Goal: Task Accomplishment & Management: Complete application form

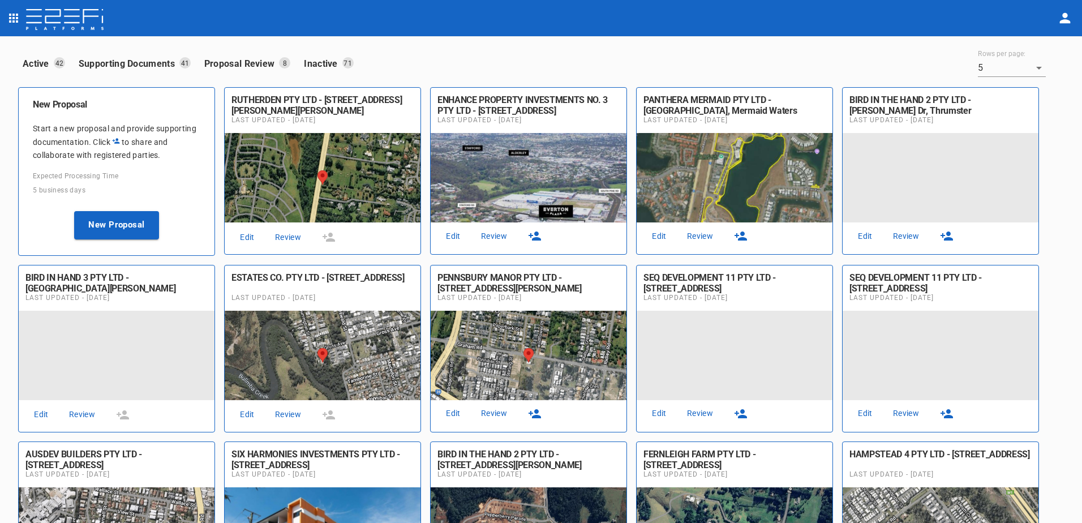
click at [290, 242] on link "Review" at bounding box center [288, 237] width 36 height 15
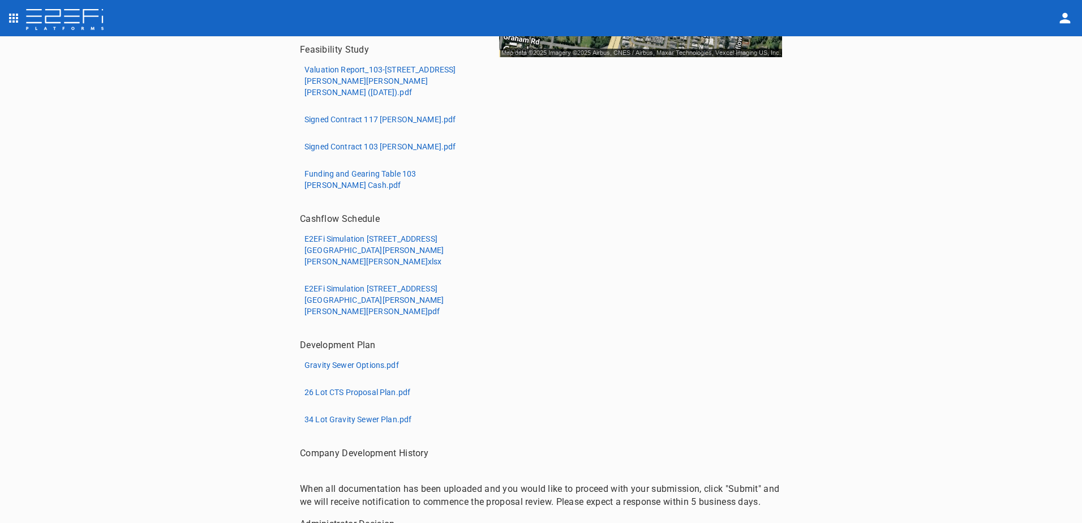
scroll to position [375, 0]
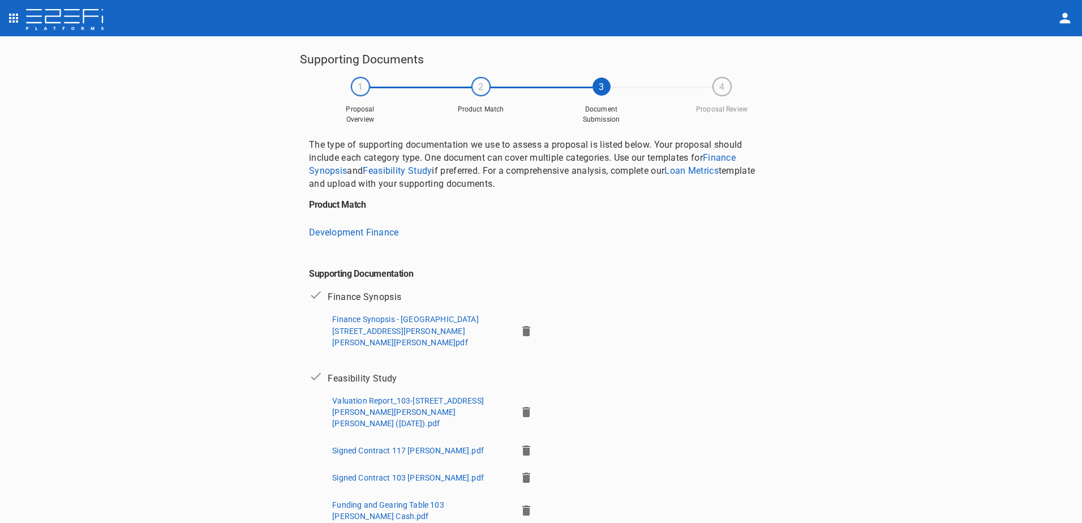
click at [519, 327] on icon "button" at bounding box center [526, 331] width 14 height 14
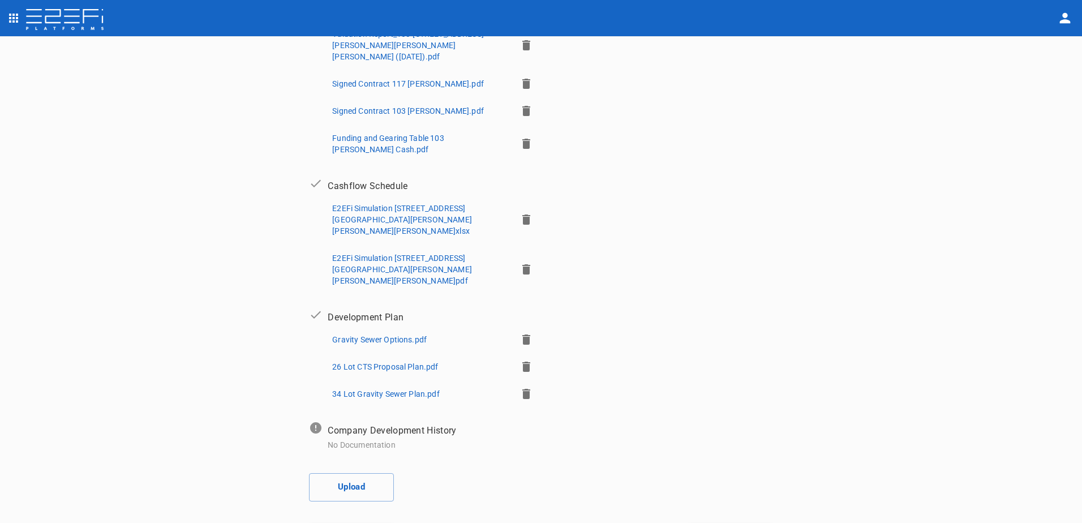
scroll to position [329, 0]
click at [357, 472] on button "Upload" at bounding box center [351, 486] width 85 height 28
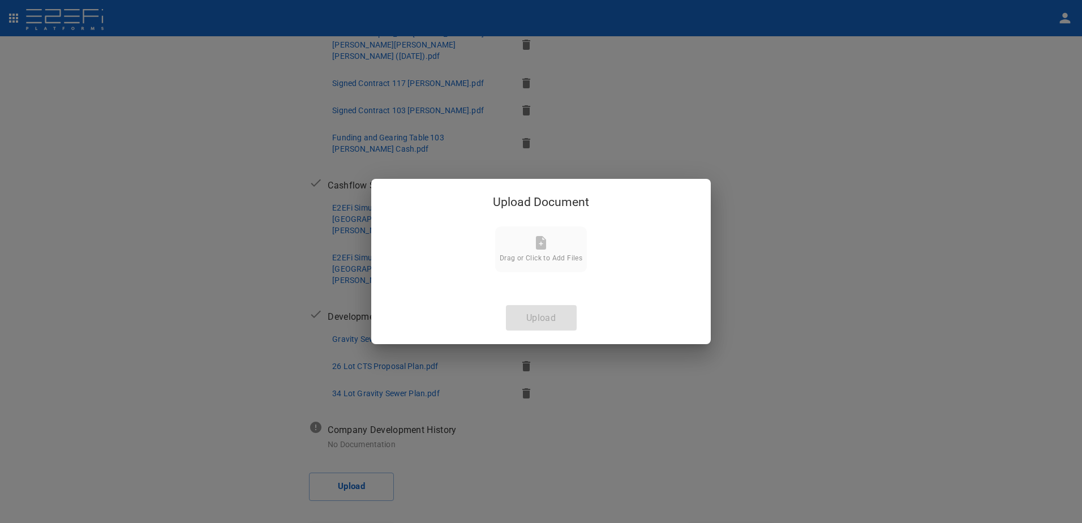
click at [540, 247] on icon at bounding box center [541, 243] width 10 height 14
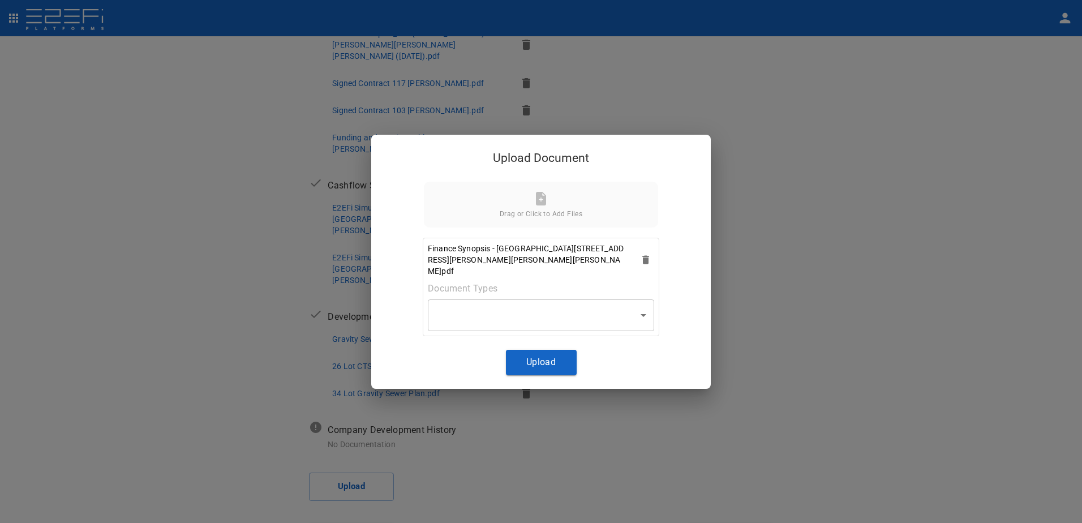
click at [646, 309] on body "Supporting Documents 1 Proposal Overview 2 Product Match 3 Document Submission …" at bounding box center [541, 261] width 1082 height 523
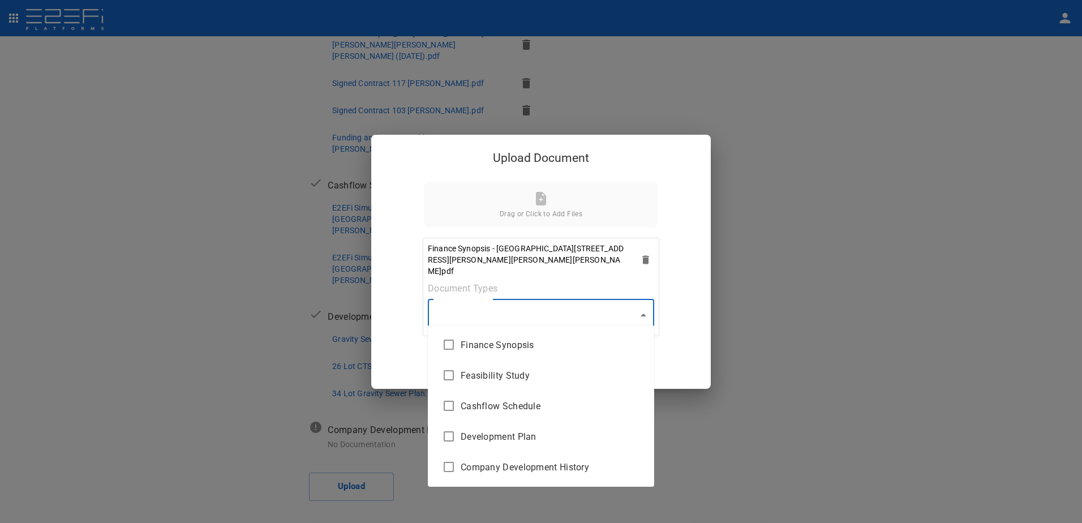
click at [499, 347] on span "Finance Synopsis" at bounding box center [552, 344] width 184 height 13
type input "Finance Synopsis"
checkbox input "true"
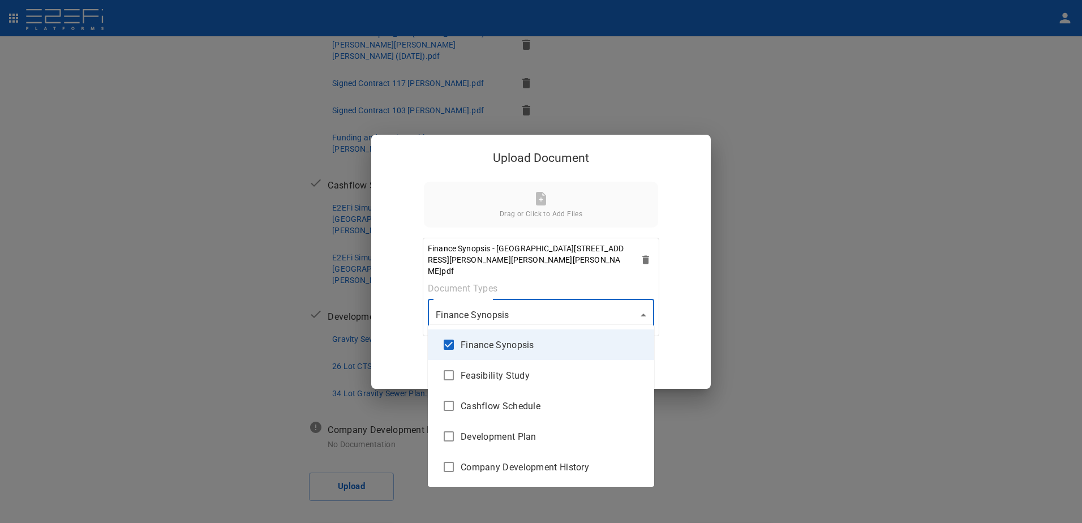
click at [510, 343] on span "Finance Synopsis" at bounding box center [552, 344] width 184 height 13
checkbox input "false"
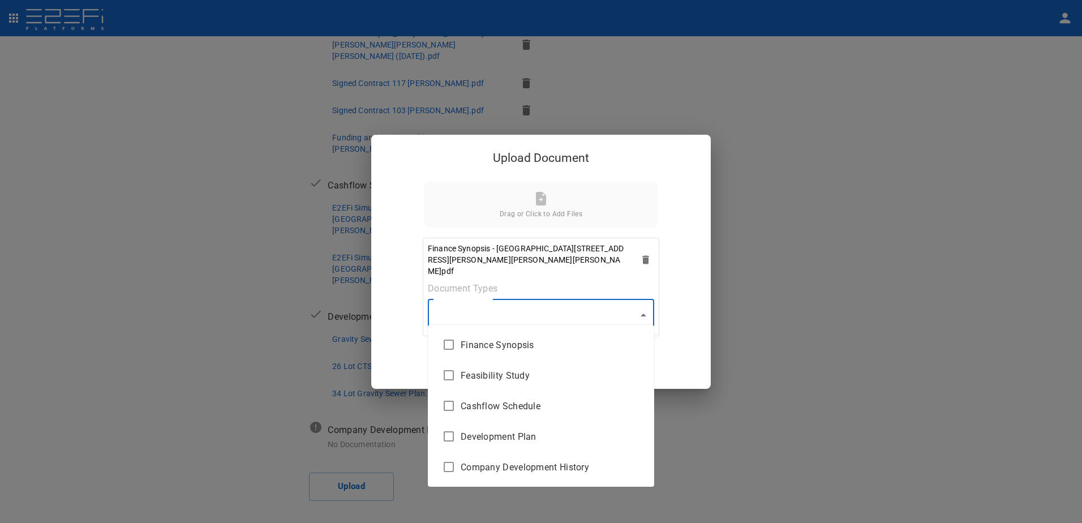
click at [510, 343] on span "Finance Synopsis" at bounding box center [552, 344] width 184 height 13
type input "Finance Synopsis"
checkbox input "true"
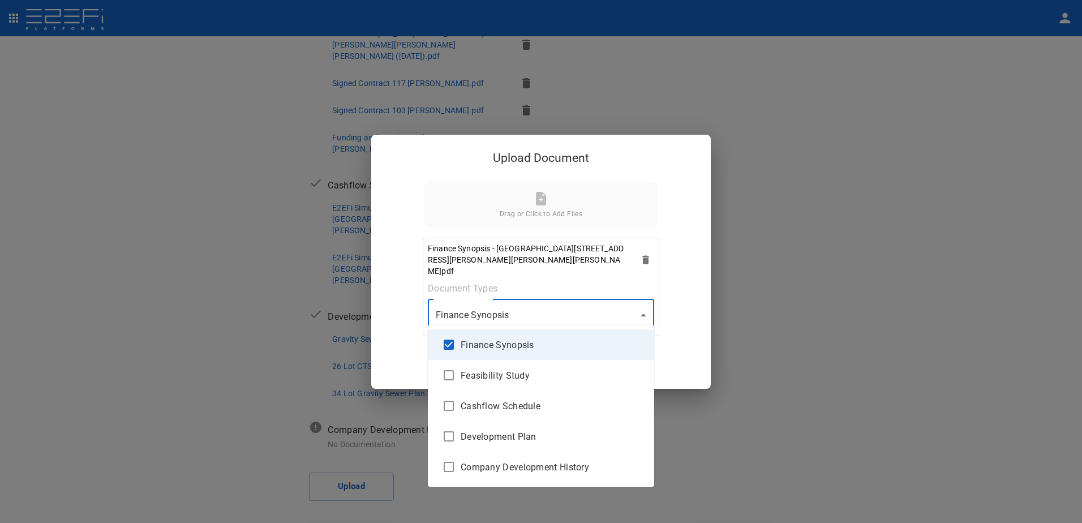
click at [642, 309] on div at bounding box center [541, 261] width 1082 height 523
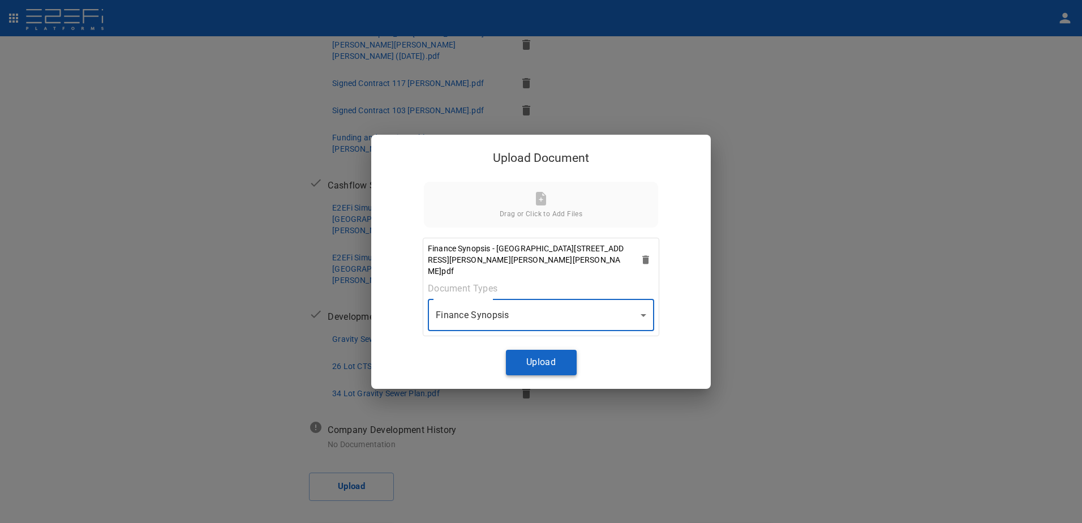
click at [540, 357] on button "Upload" at bounding box center [541, 362] width 71 height 25
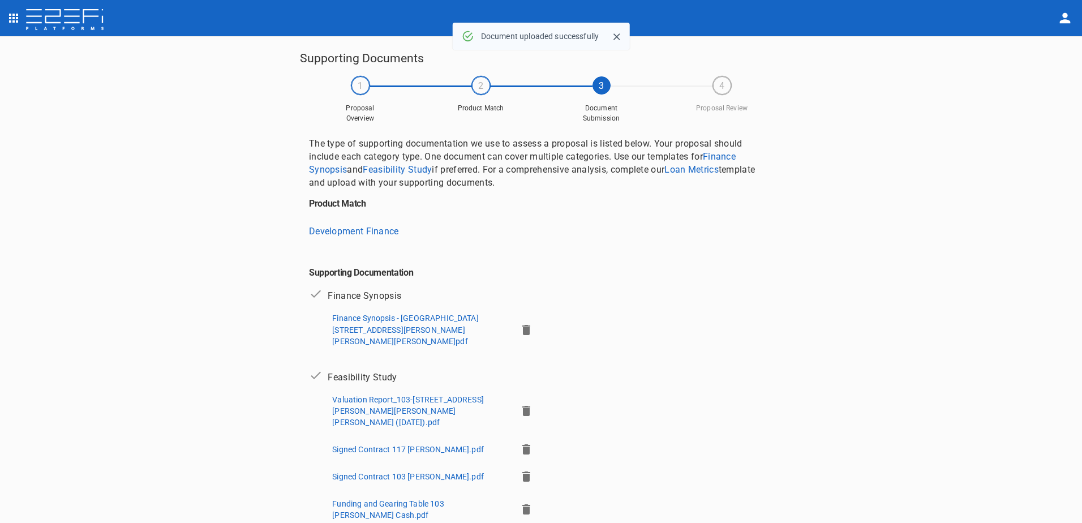
scroll to position [0, 0]
click at [378, 315] on p "Finance Synopsis - [GEOGRAPHIC_DATA][STREET_ADDRESS][PERSON_NAME][PERSON_NAME][…" at bounding box center [419, 330] width 175 height 34
